Goal: Task Accomplishment & Management: Complete application form

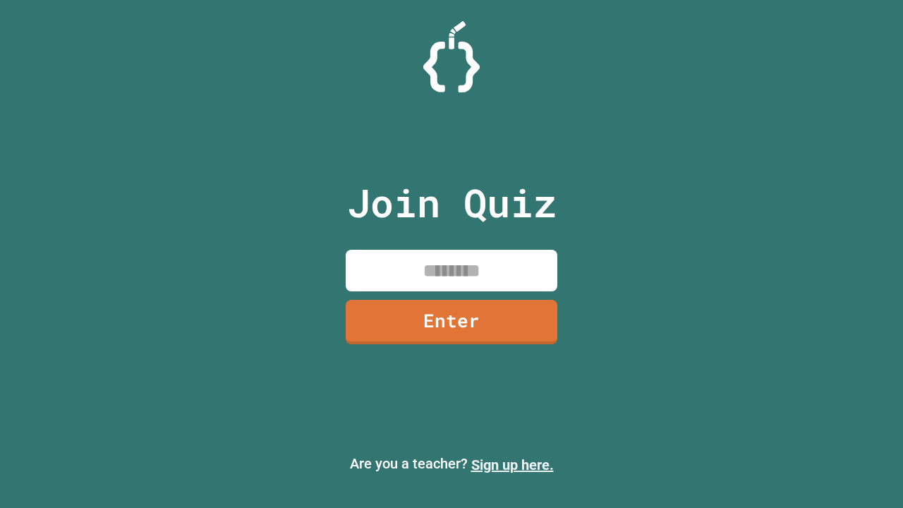
click at [512, 465] on link "Sign up here." at bounding box center [512, 465] width 83 height 17
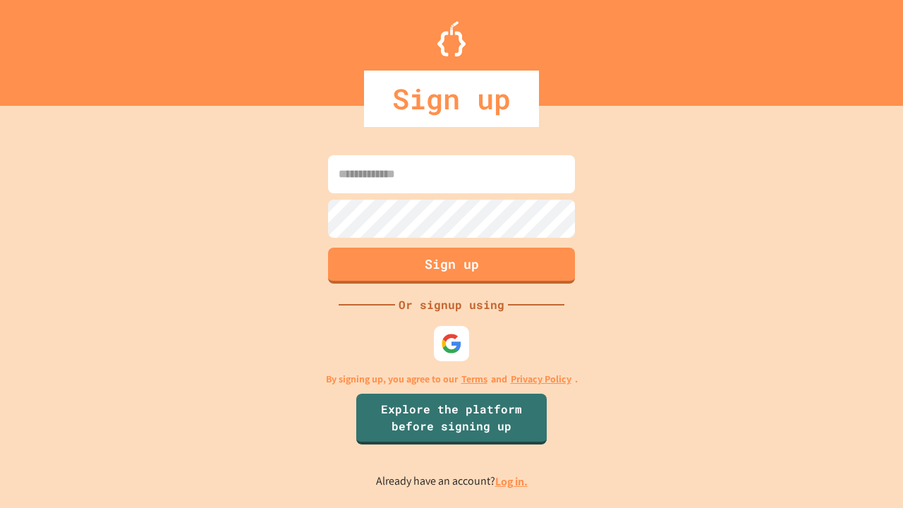
click at [512, 481] on link "Log in." at bounding box center [511, 481] width 32 height 15
